Goal: Information Seeking & Learning: Learn about a topic

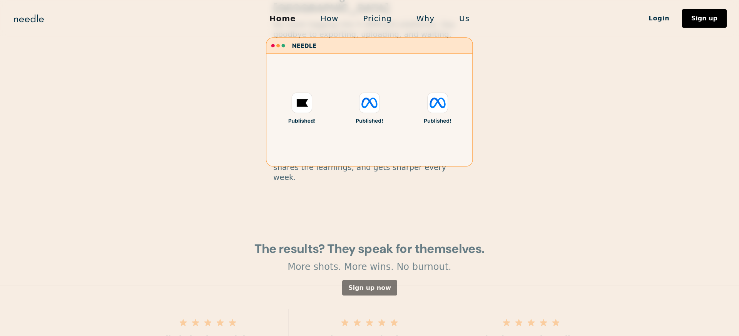
scroll to position [1075, 0]
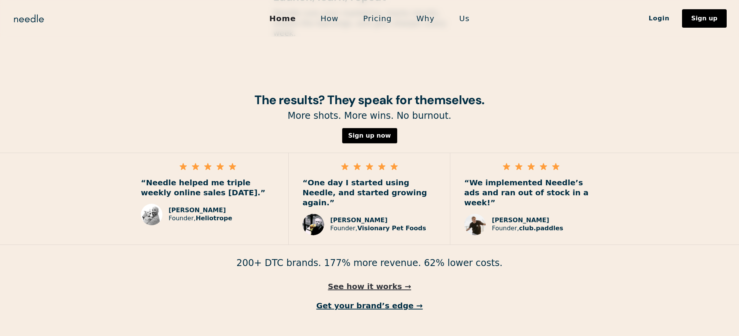
click at [373, 282] on link "See how it works →" at bounding box center [369, 287] width 739 height 10
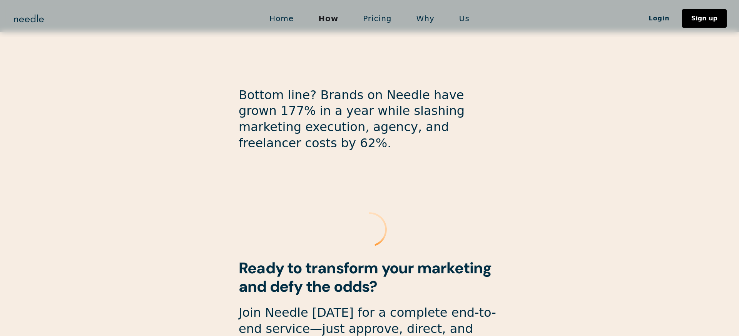
scroll to position [2057, 0]
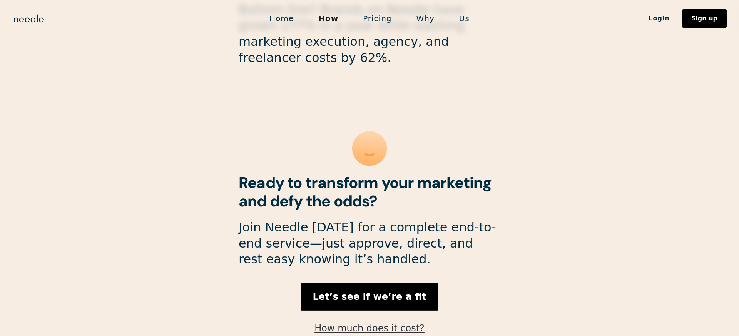
click at [366, 323] on link "How much does it cost?" at bounding box center [369, 328] width 110 height 11
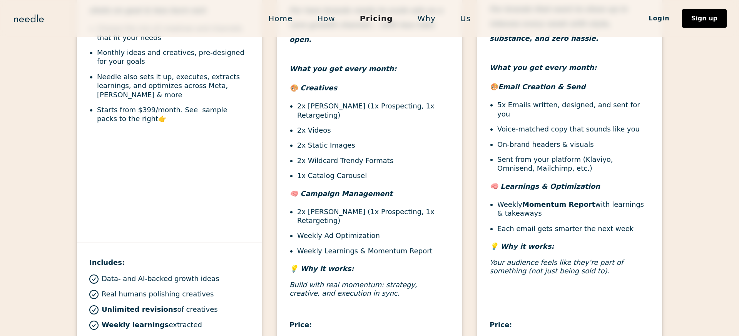
scroll to position [382, 0]
